Goal: Information Seeking & Learning: Check status

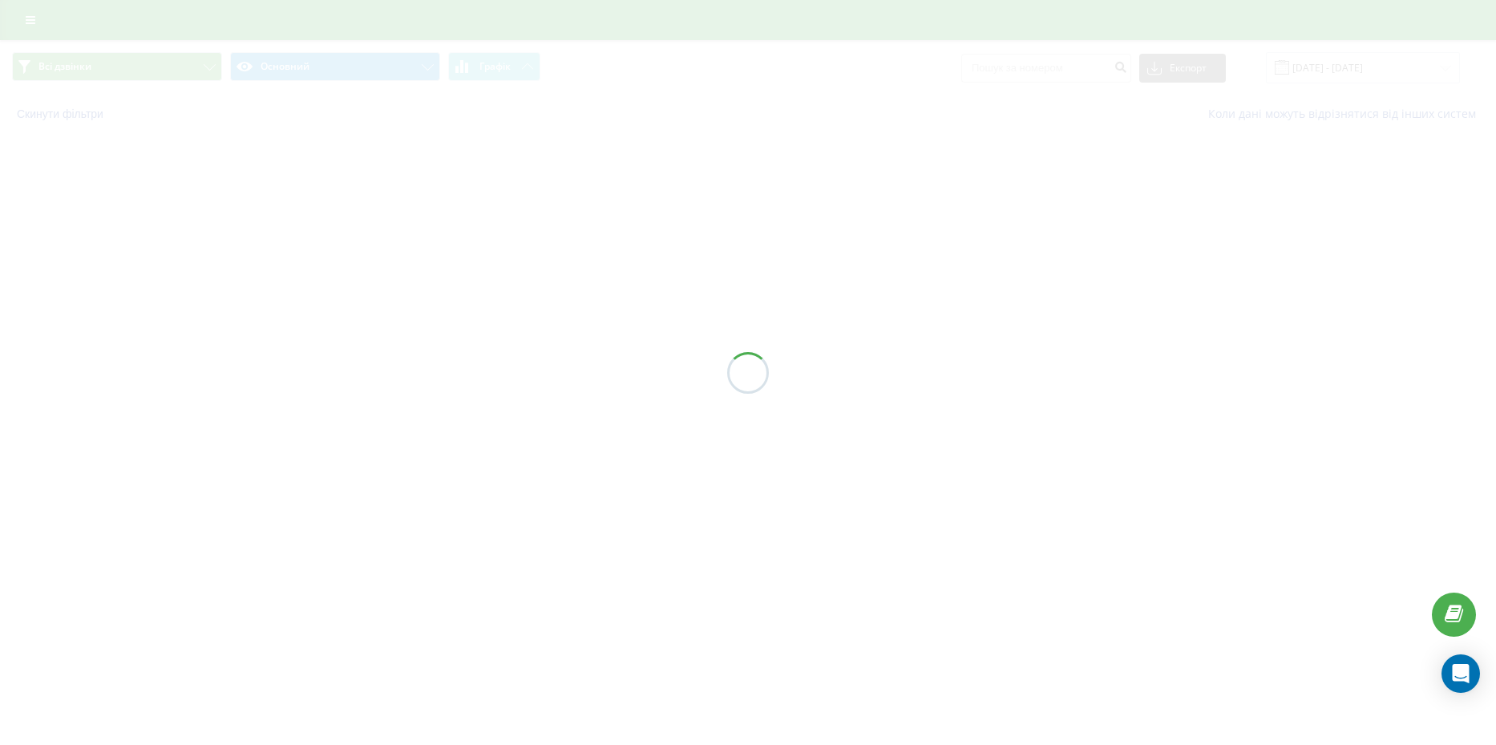
click at [36, 27] on div at bounding box center [748, 372] width 1496 height 745
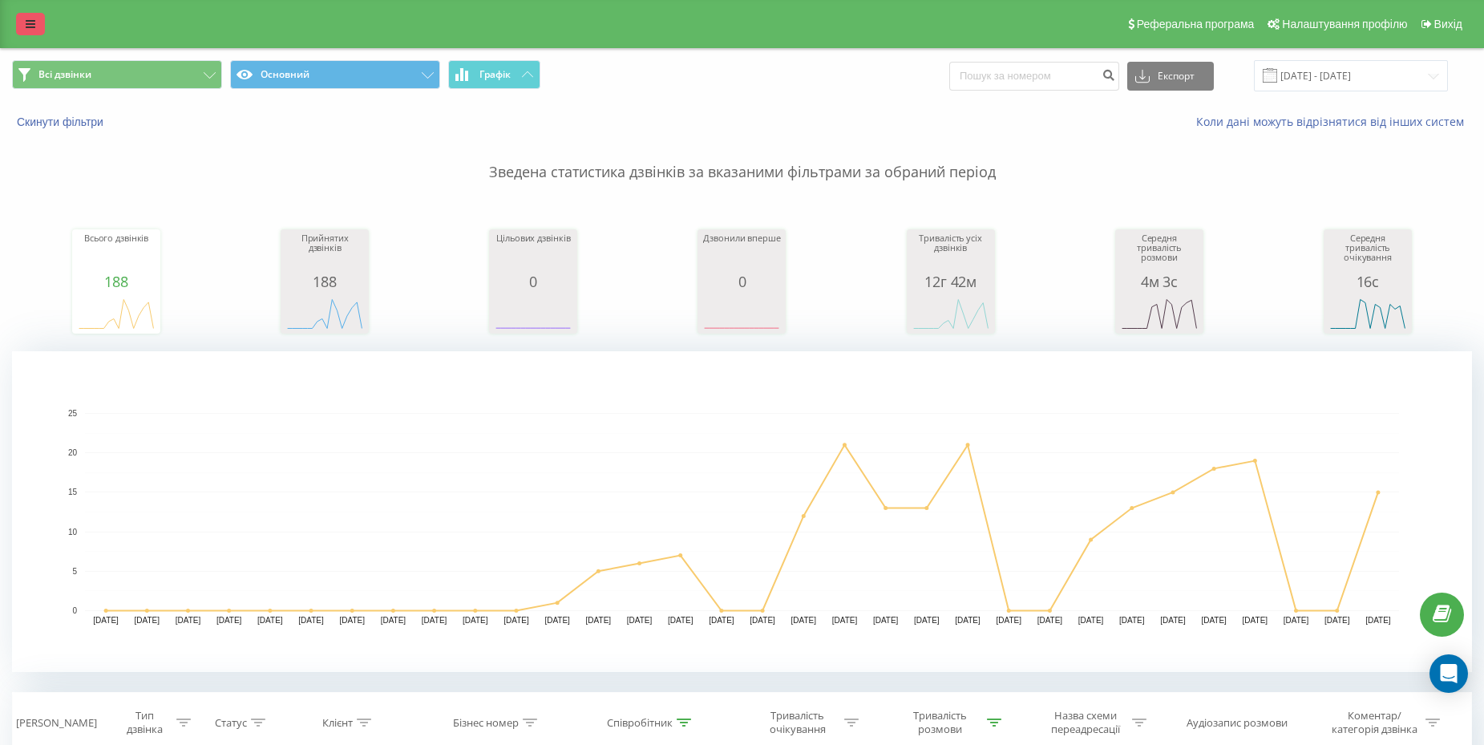
click at [18, 20] on link at bounding box center [30, 24] width 29 height 22
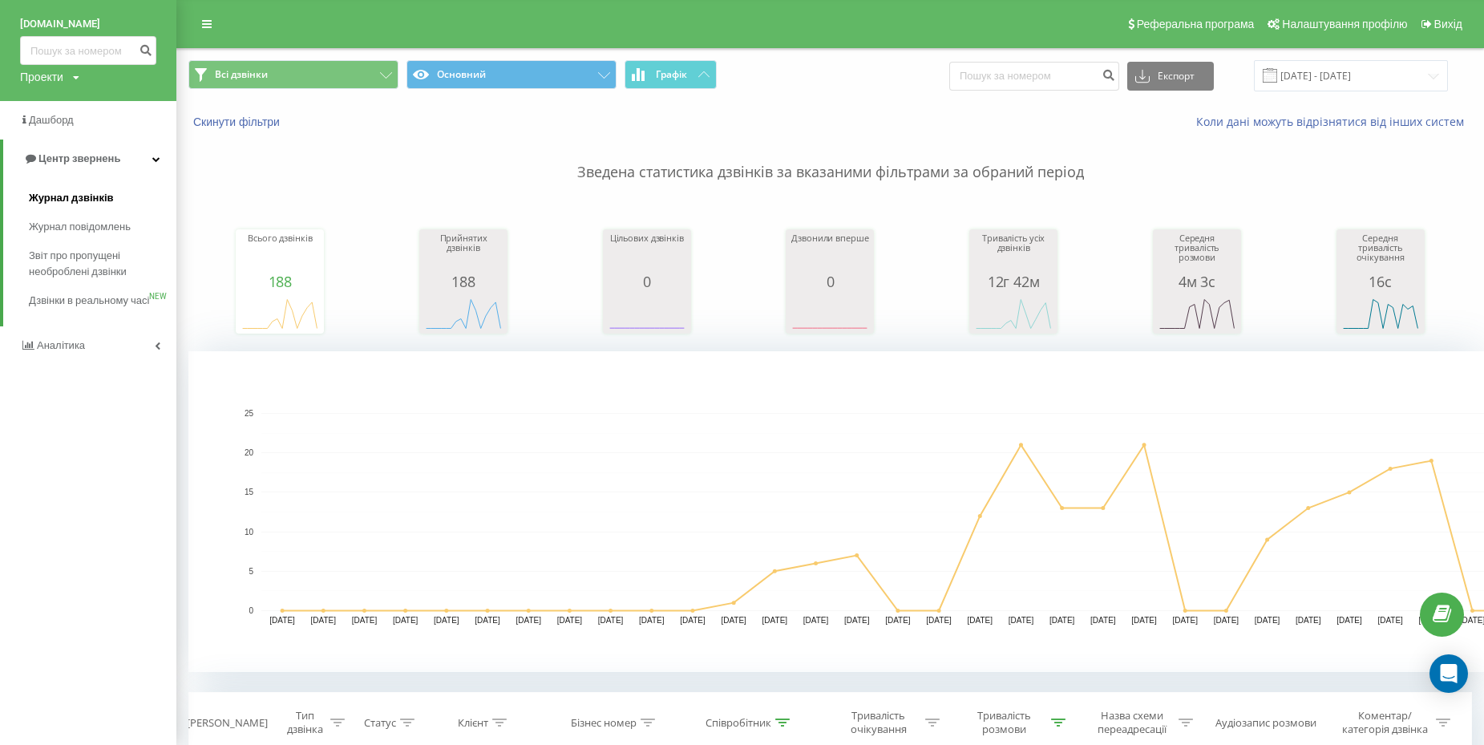
click at [63, 196] on span "Журнал дзвінків" at bounding box center [71, 198] width 85 height 16
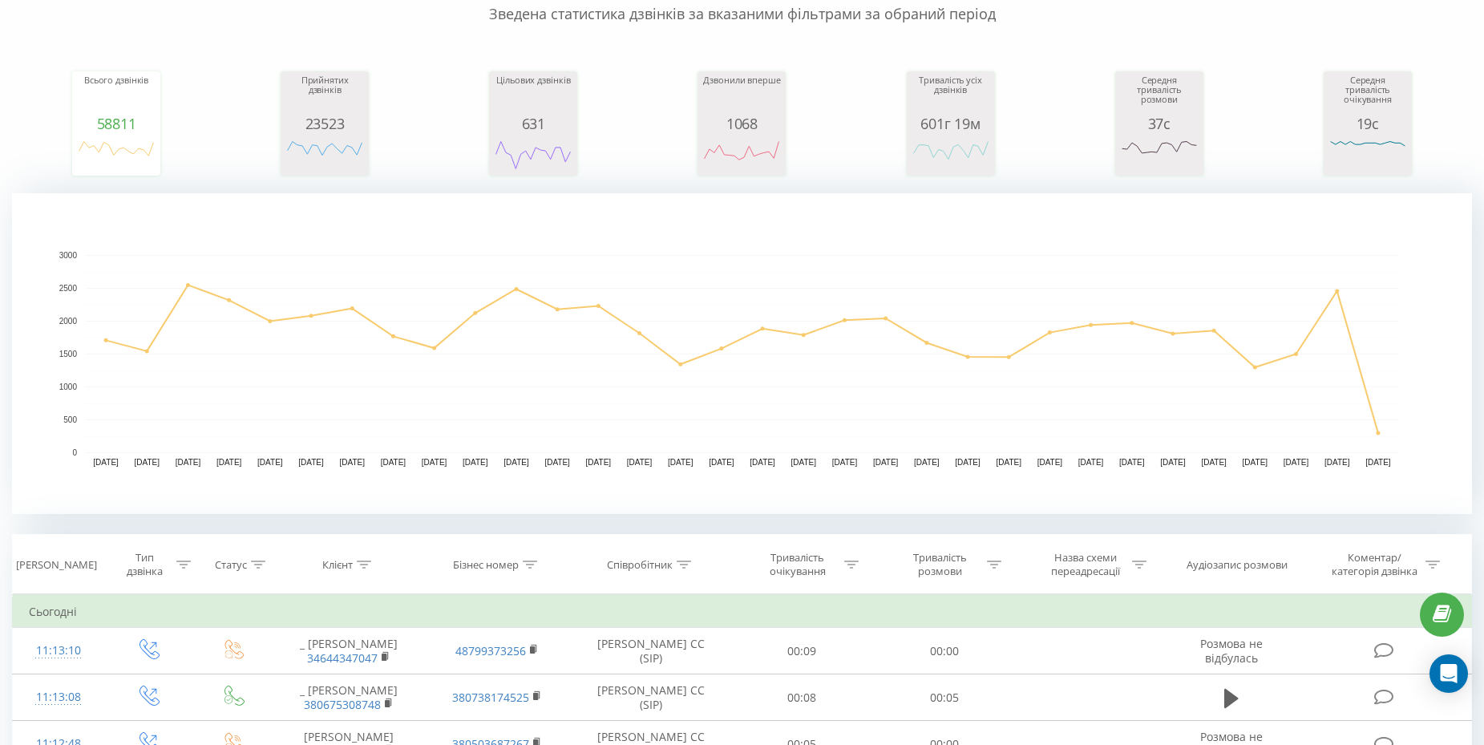
scroll to position [161, 0]
click at [680, 560] on icon at bounding box center [684, 561] width 14 height 8
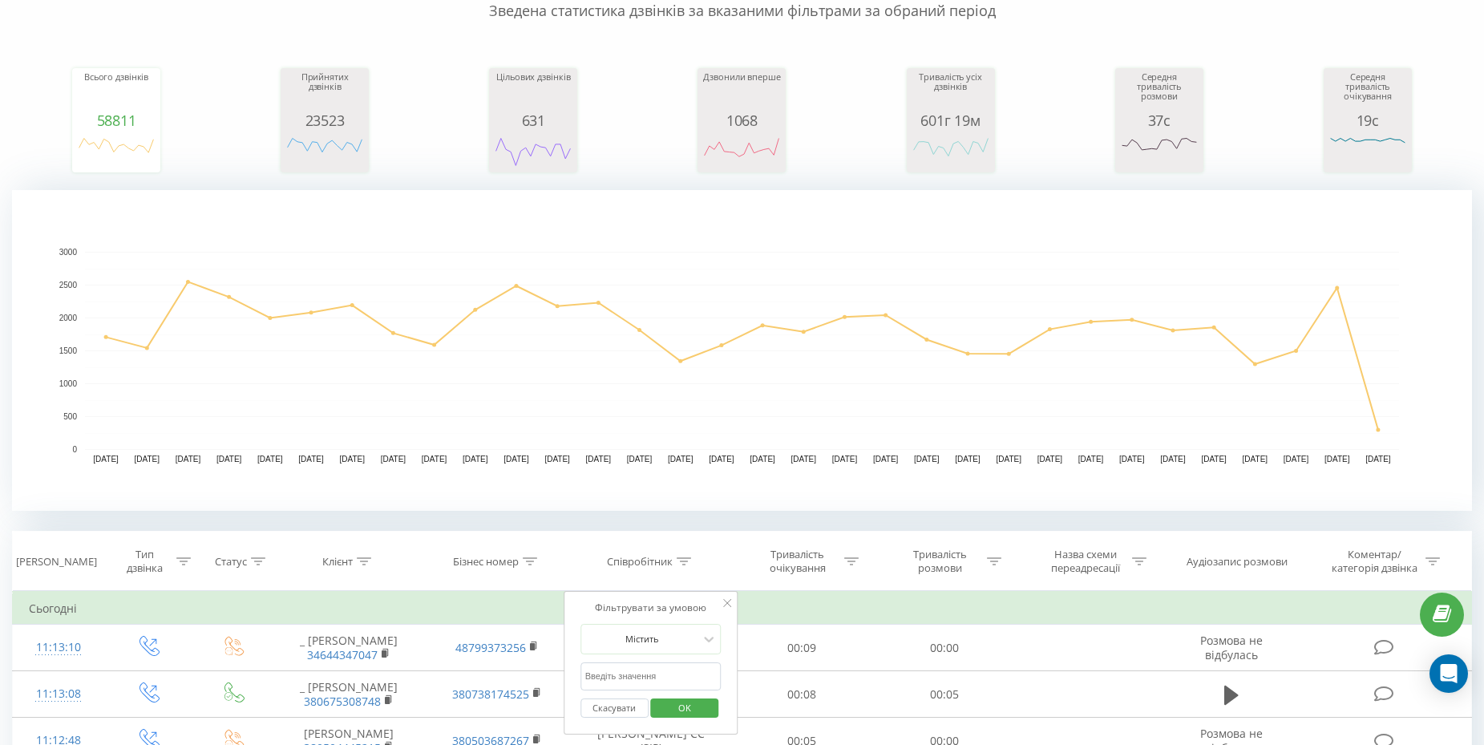
click at [647, 673] on input "text" at bounding box center [650, 676] width 141 height 28
type input "[PERSON_NAME]"
click at [690, 709] on span "OK" at bounding box center [684, 707] width 45 height 25
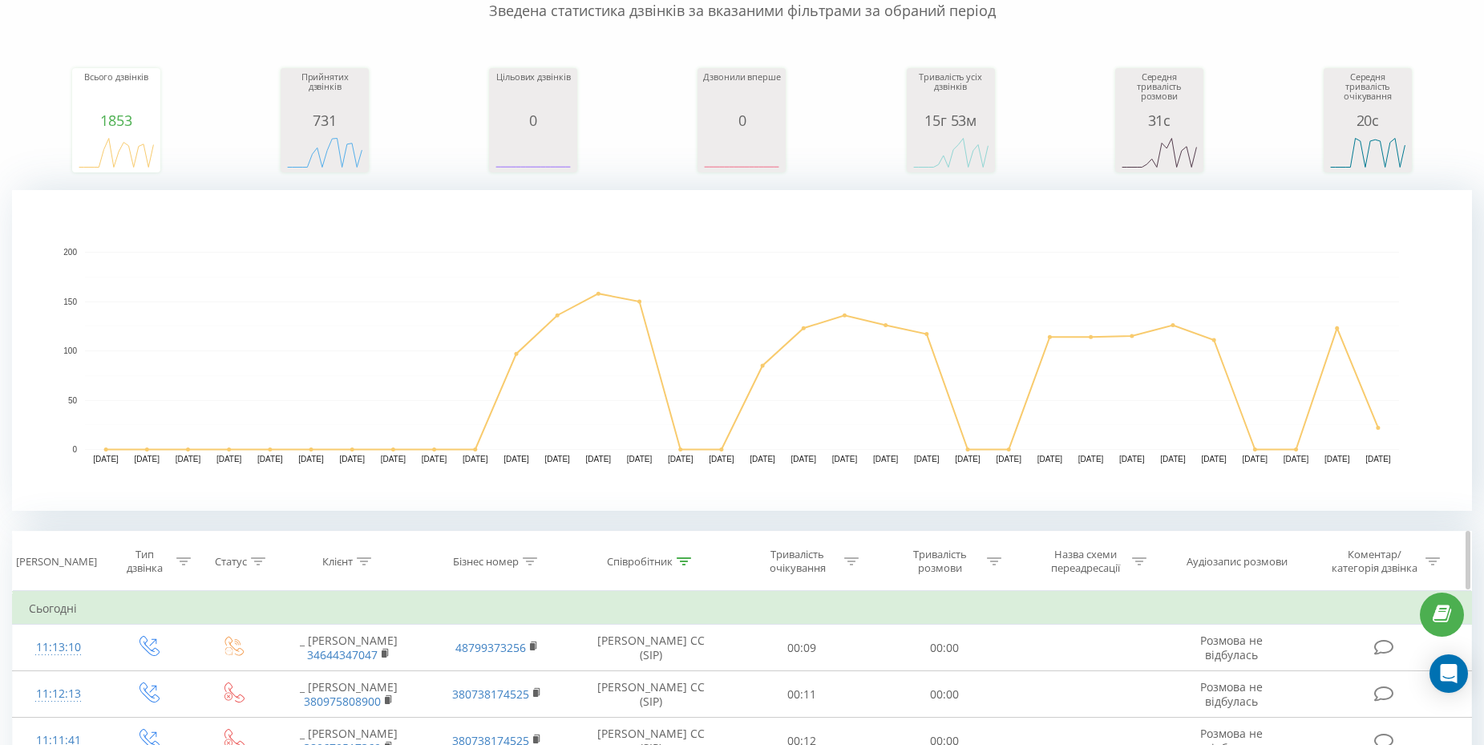
click at [988, 561] on icon at bounding box center [994, 561] width 14 height 8
click at [936, 671] on input "text" at bounding box center [944, 676] width 141 height 28
type input "00:59"
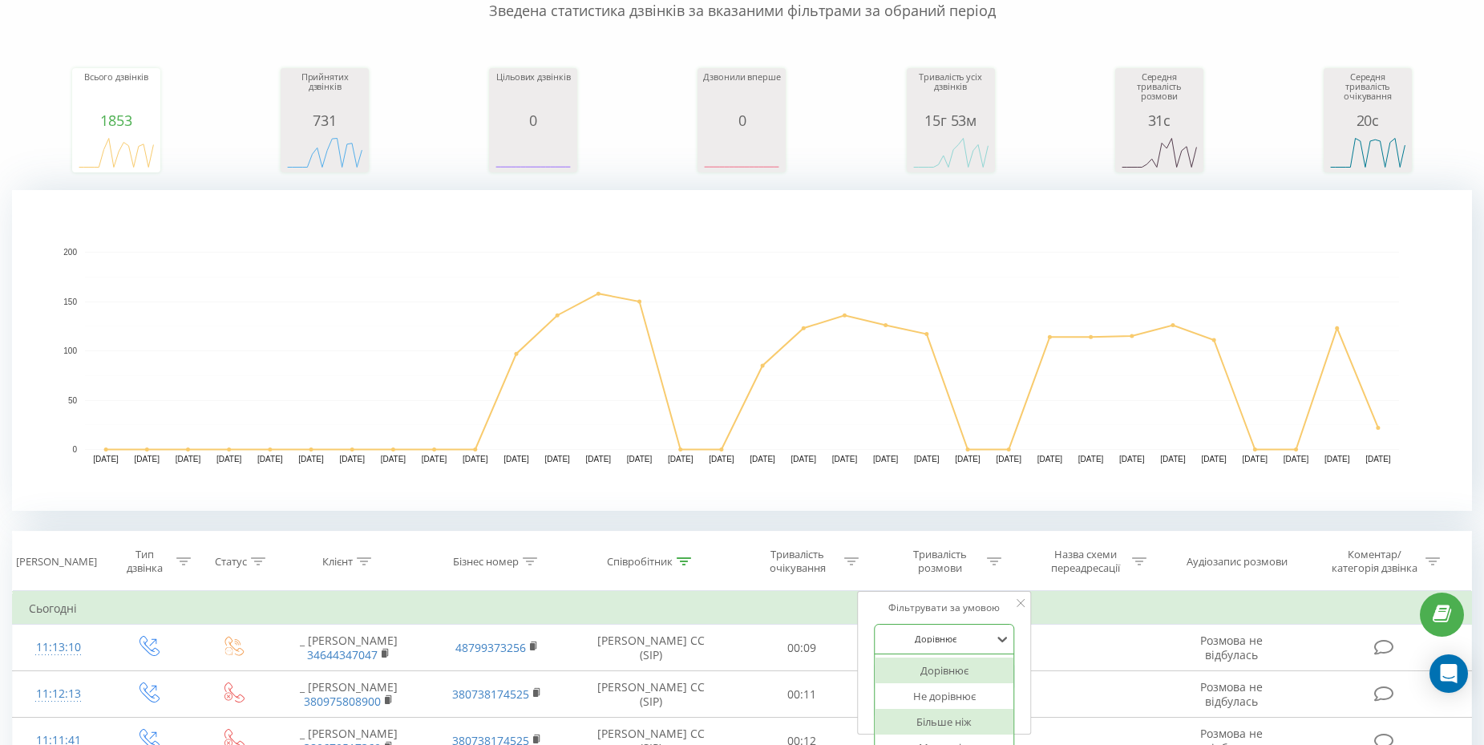
scroll to position [231, 0]
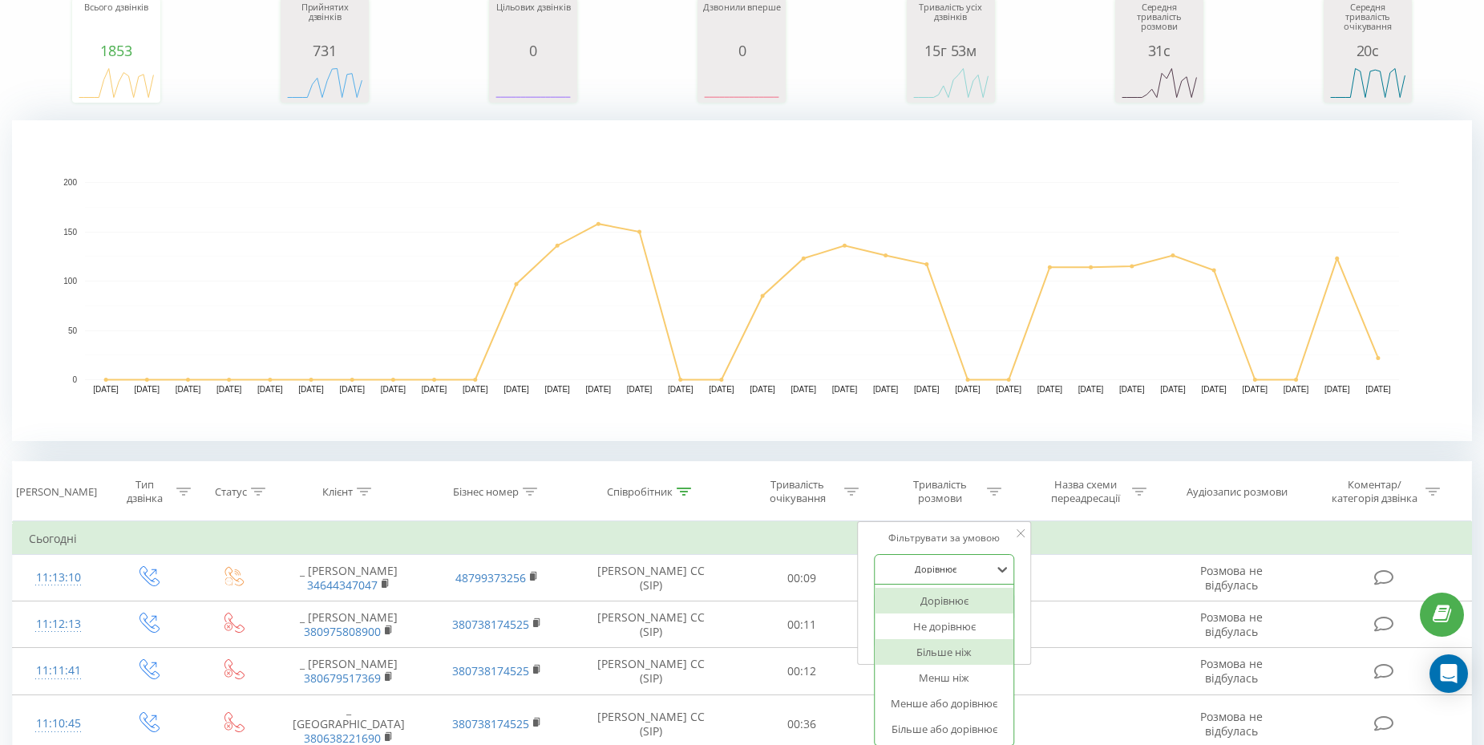
click at [943, 584] on div "6 results available. Use Up and Down to choose options, press Enter to select t…" at bounding box center [944, 569] width 141 height 30
click at [958, 650] on div "Більше ніж" at bounding box center [944, 652] width 139 height 26
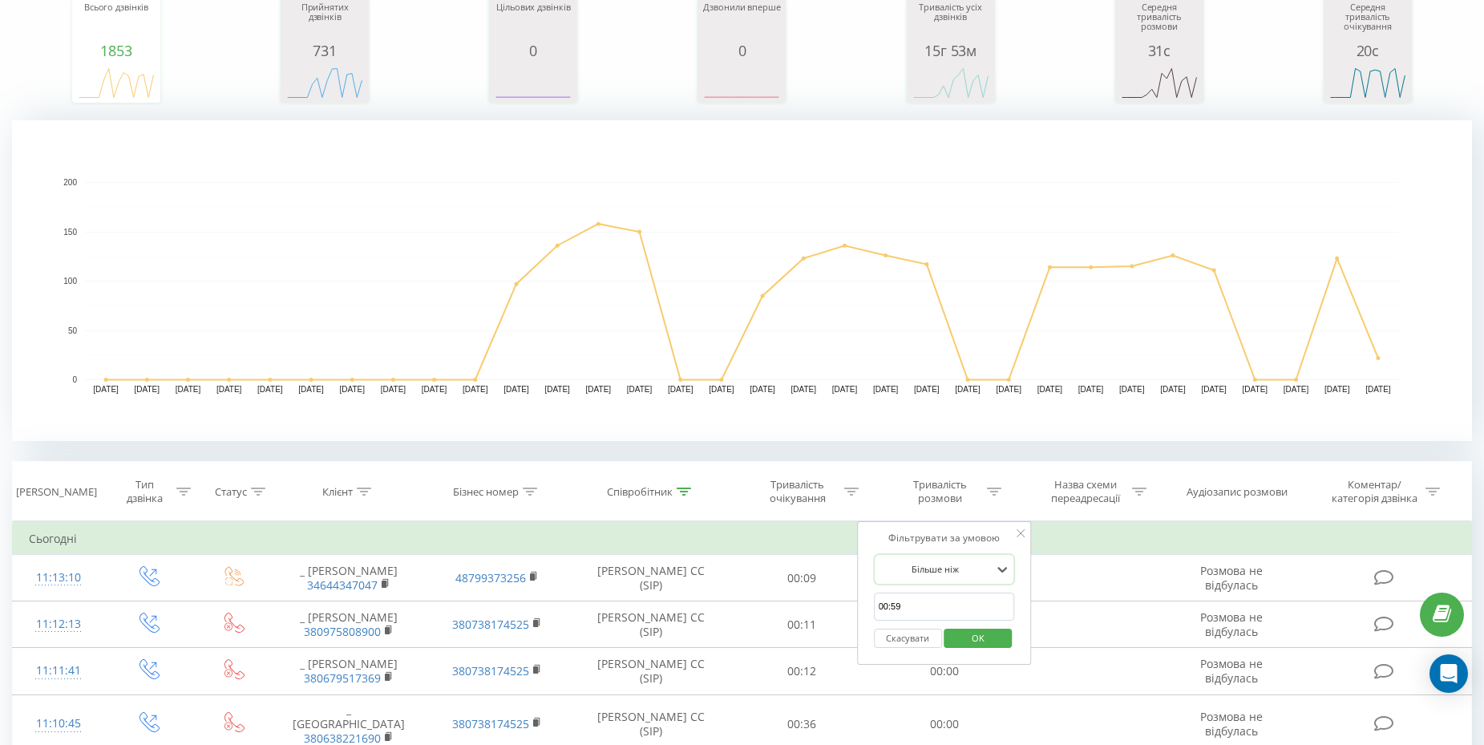
click at [967, 635] on span "OK" at bounding box center [978, 637] width 45 height 25
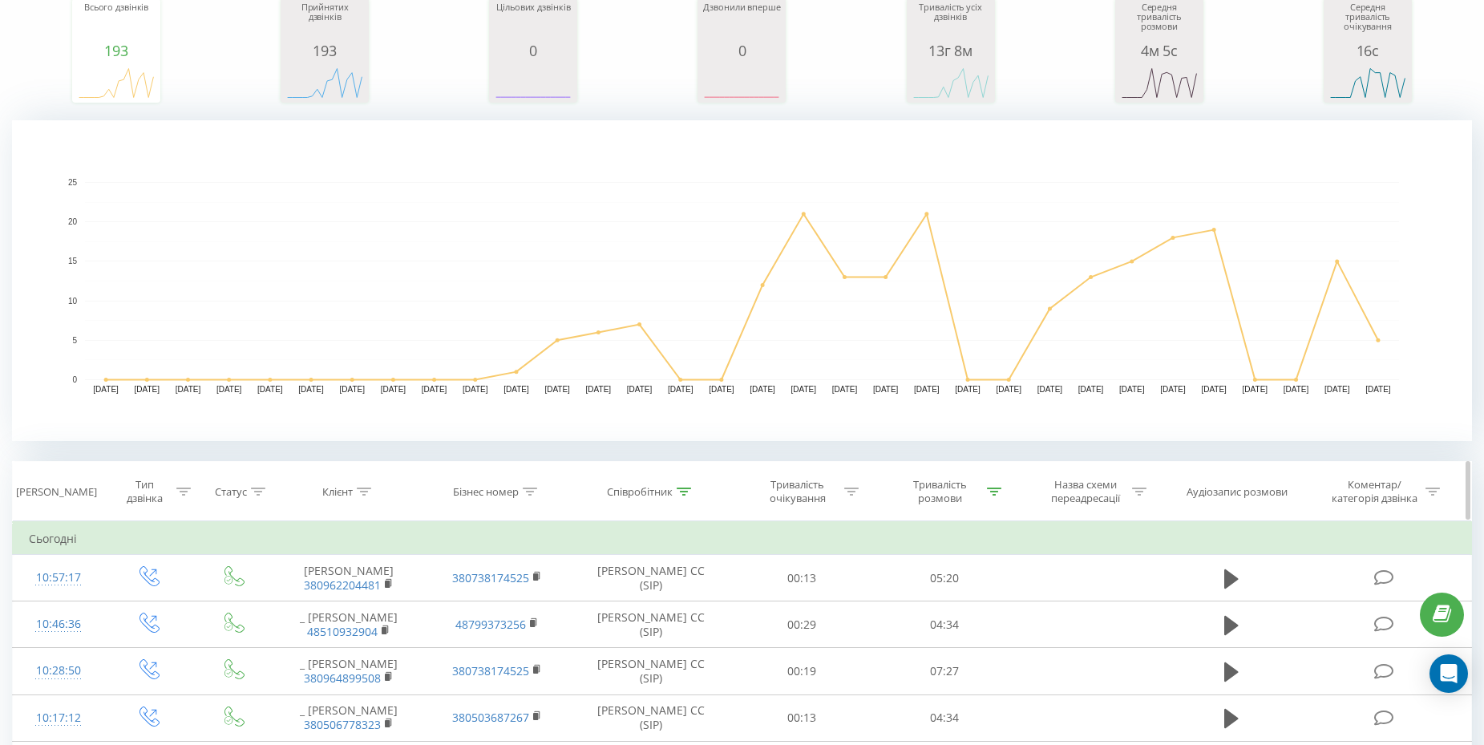
click at [991, 494] on icon at bounding box center [994, 491] width 14 height 8
click at [939, 568] on div at bounding box center [936, 568] width 114 height 15
click at [871, 610] on div "Фільтрувати за умовою Більше ніж 00:59 Скасувати OK" at bounding box center [944, 593] width 175 height 144
click at [917, 637] on button "Скасувати" at bounding box center [908, 639] width 68 height 20
